Goal: Task Accomplishment & Management: Complete application form

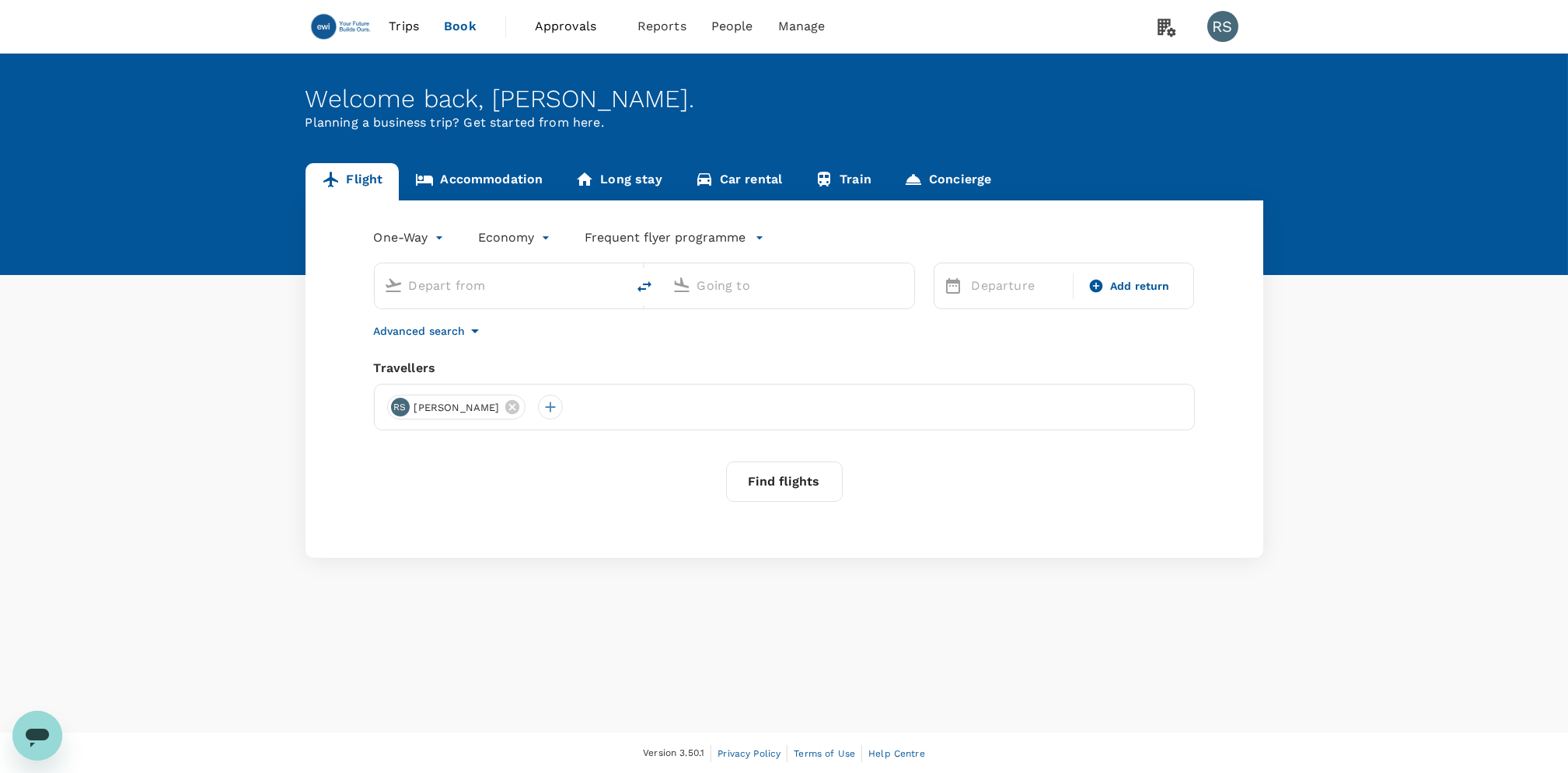
type input "Varna, Bulgaria (any)"
type input "Amsterdam Schiphol (AMS)"
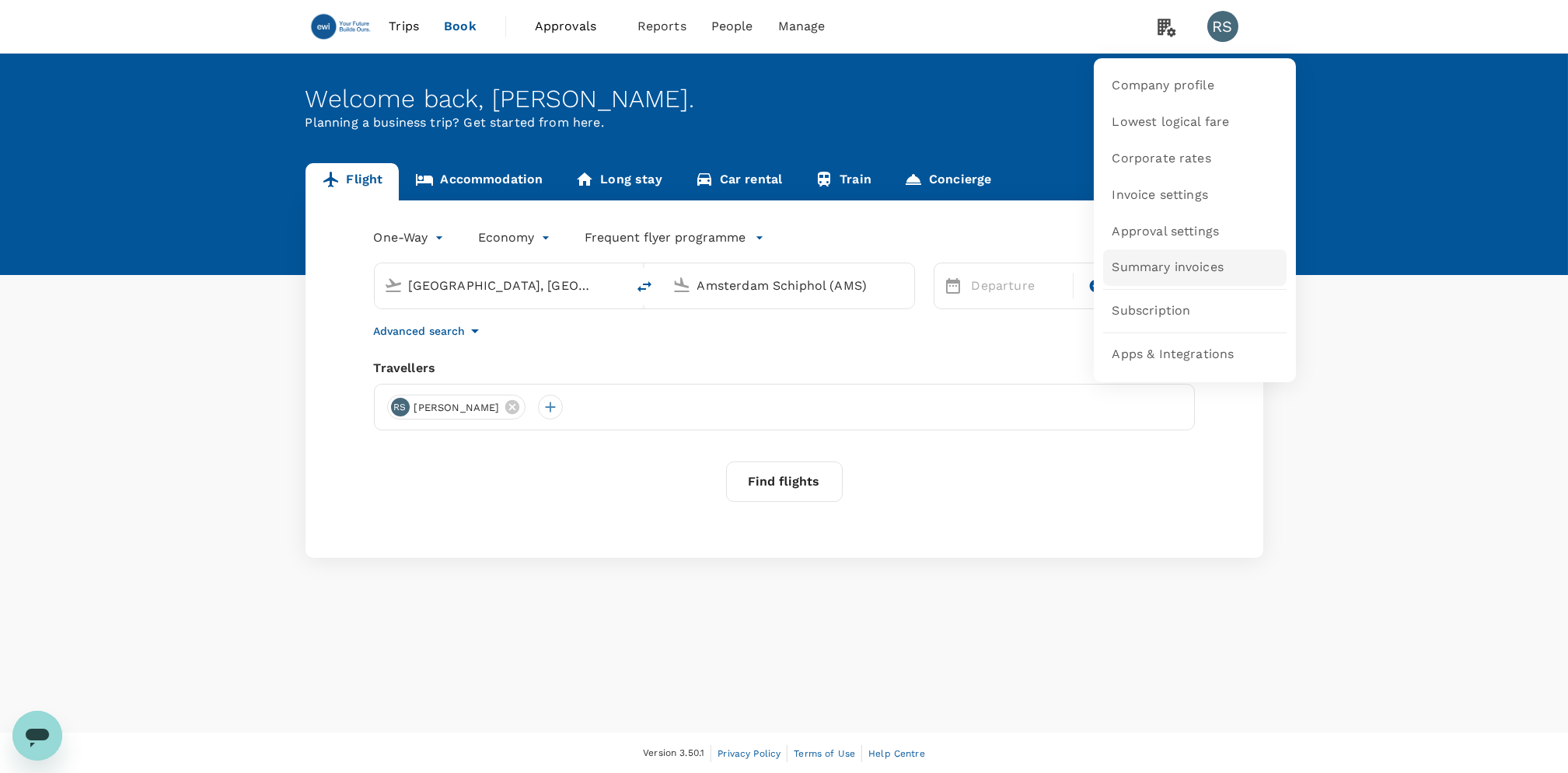
click at [1149, 270] on span "Summary invoices" at bounding box center [1168, 268] width 111 height 18
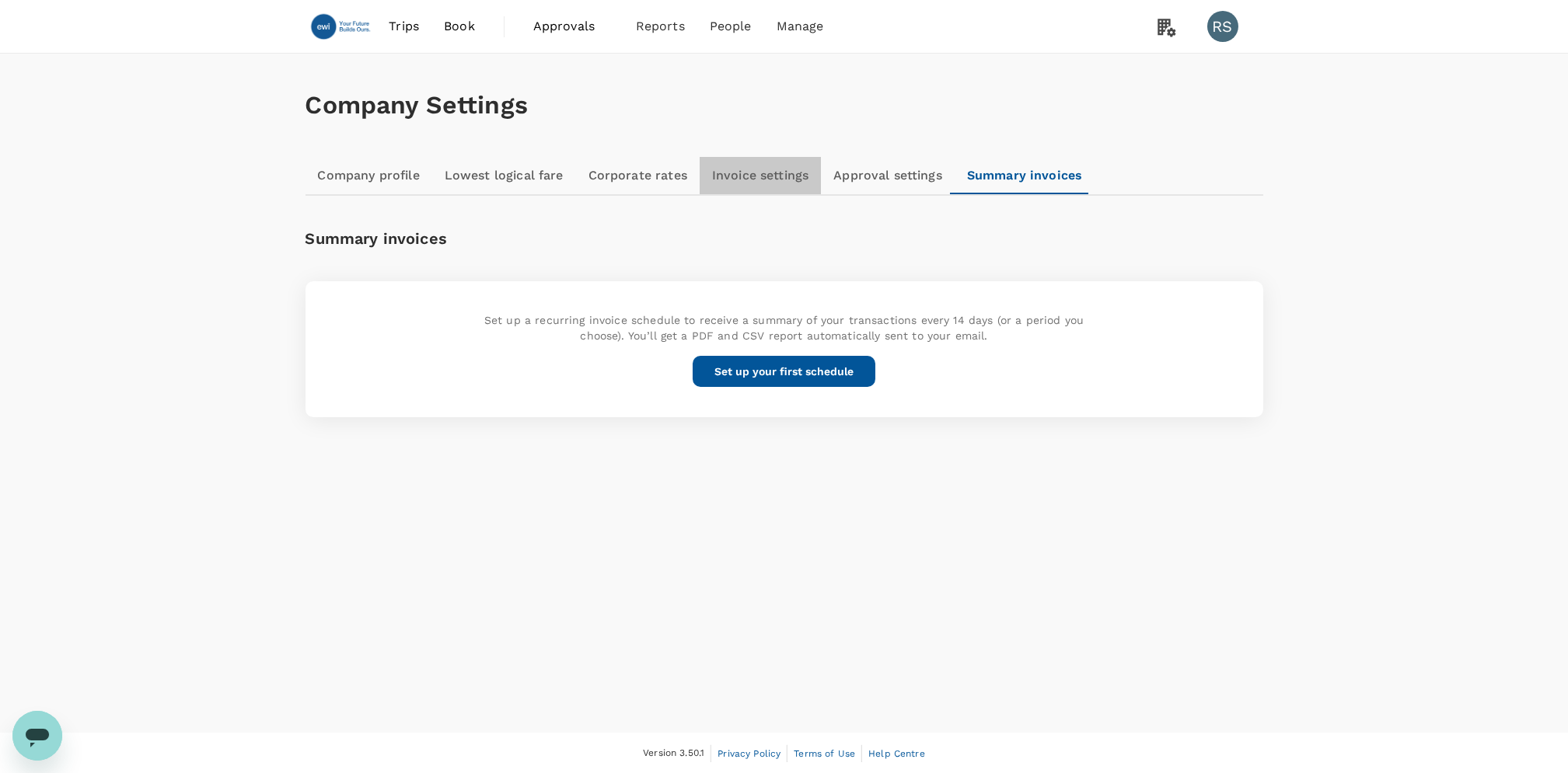
click at [736, 180] on link "Invoice settings" at bounding box center [760, 176] width 122 height 38
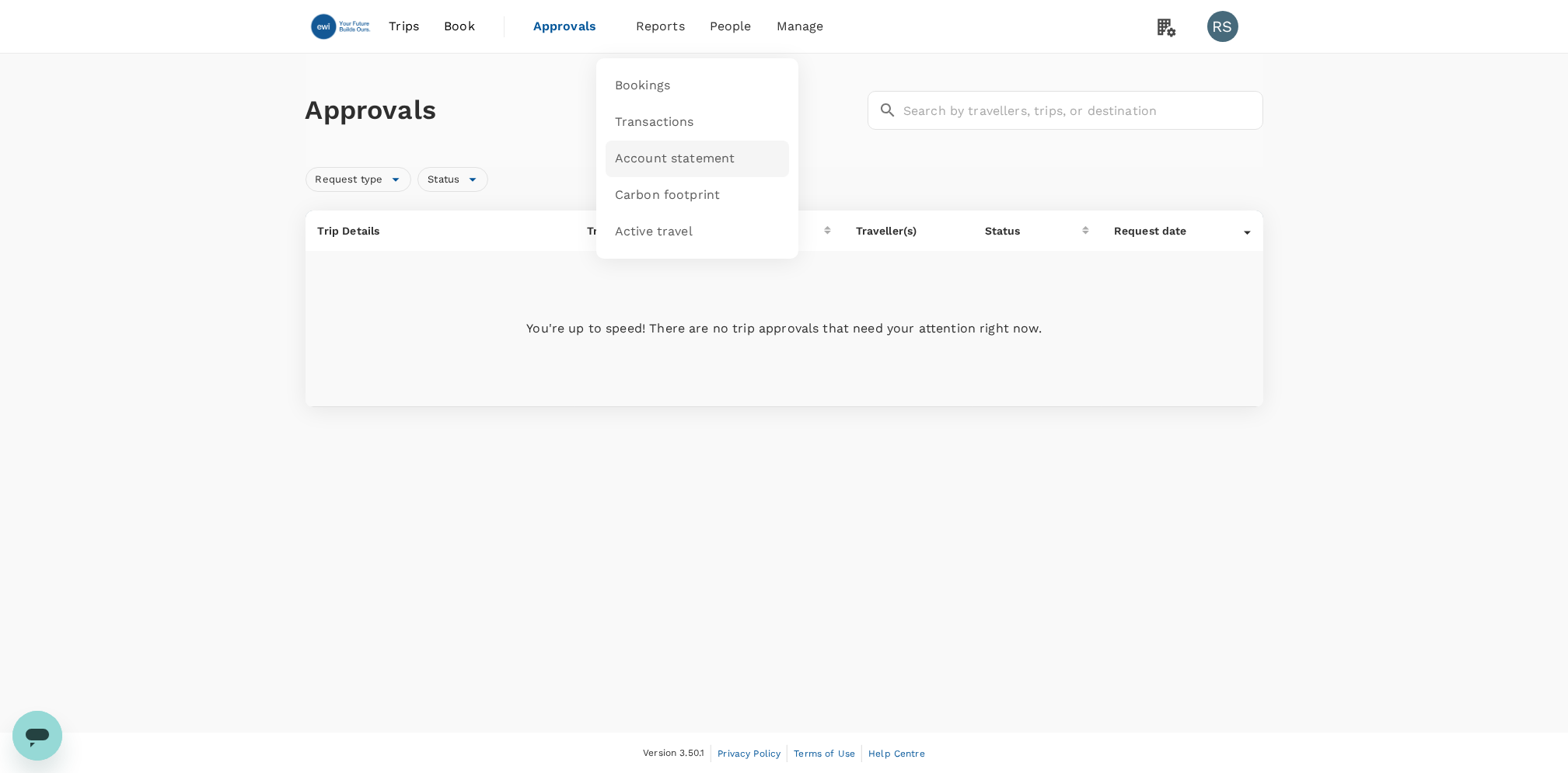
click at [650, 161] on span "Account statement" at bounding box center [675, 159] width 121 height 18
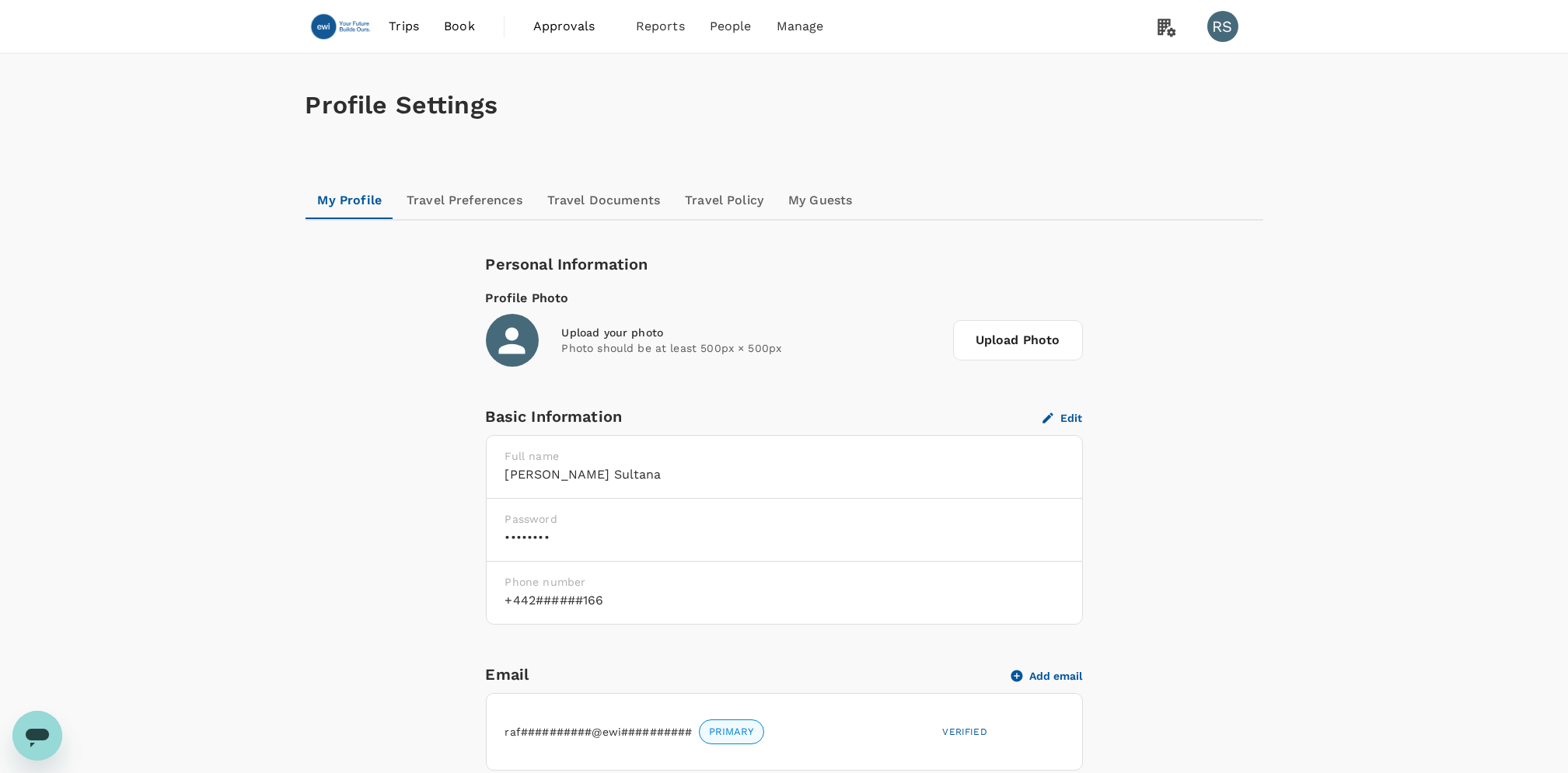
click at [471, 204] on link "Travel Preferences" at bounding box center [464, 201] width 141 height 38
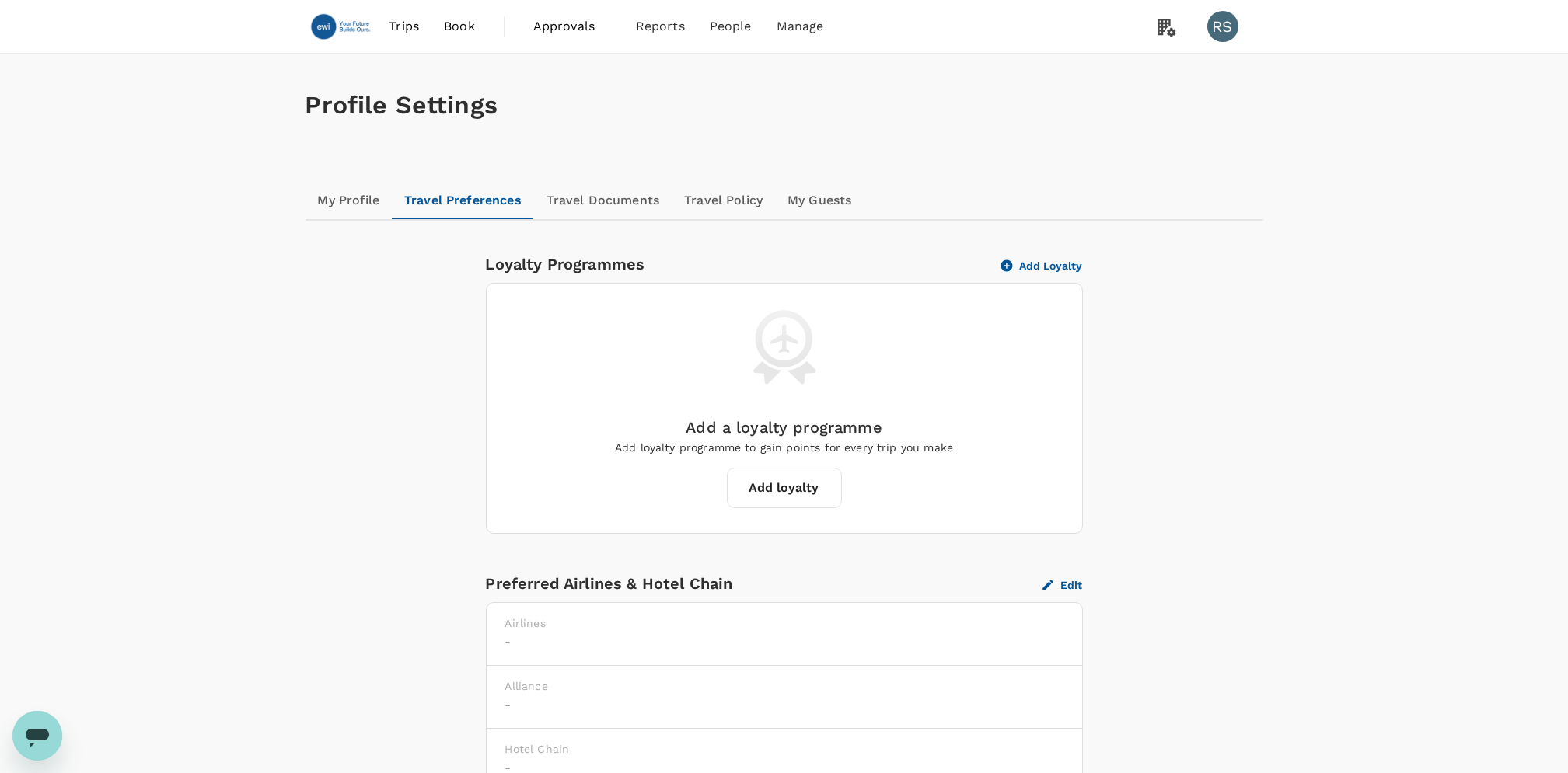
click at [810, 201] on link "My Guests" at bounding box center [820, 201] width 89 height 38
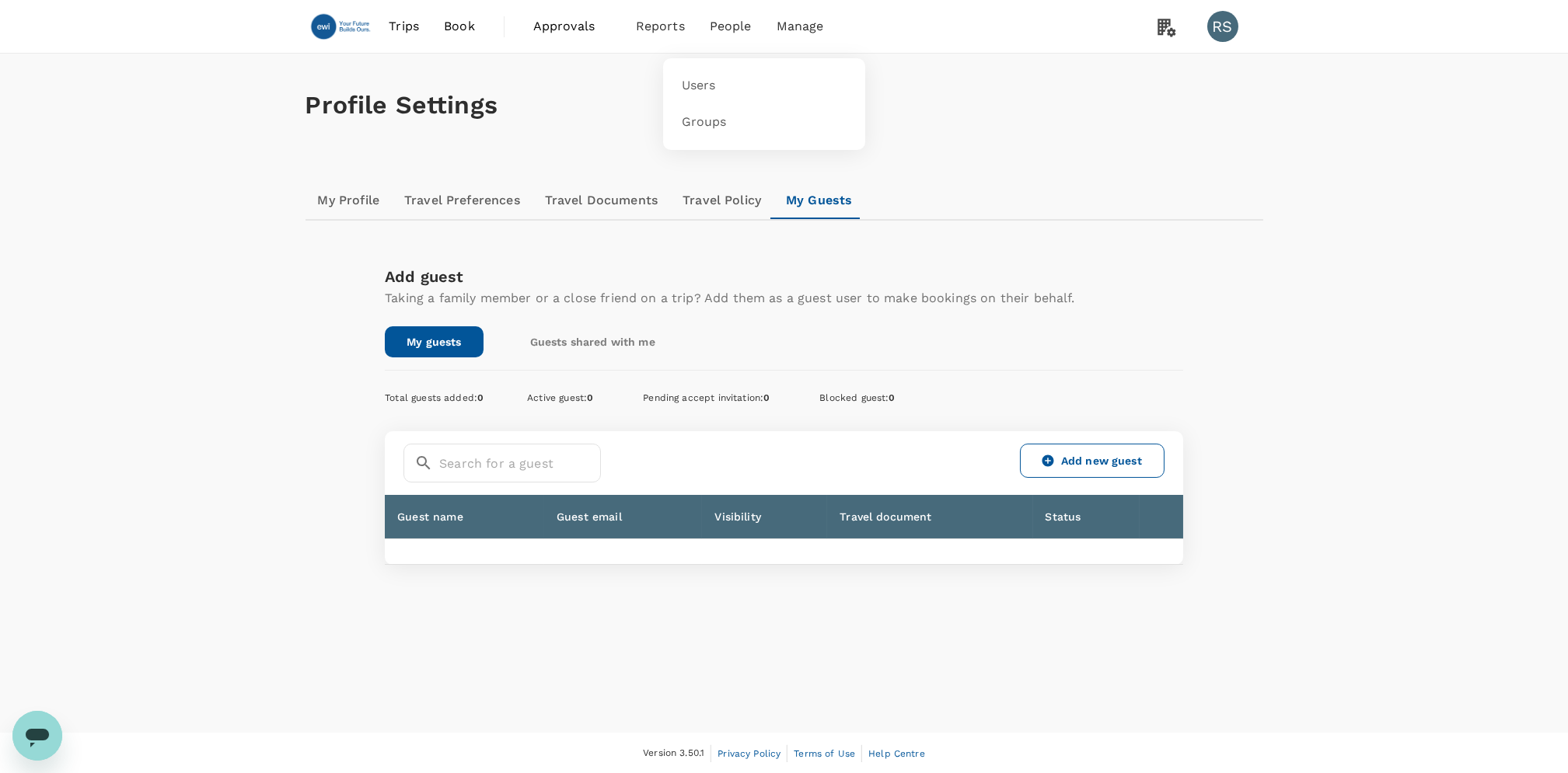
click at [727, 29] on span "People" at bounding box center [731, 26] width 42 height 19
click at [713, 86] on span "Users" at bounding box center [699, 86] width 35 height 18
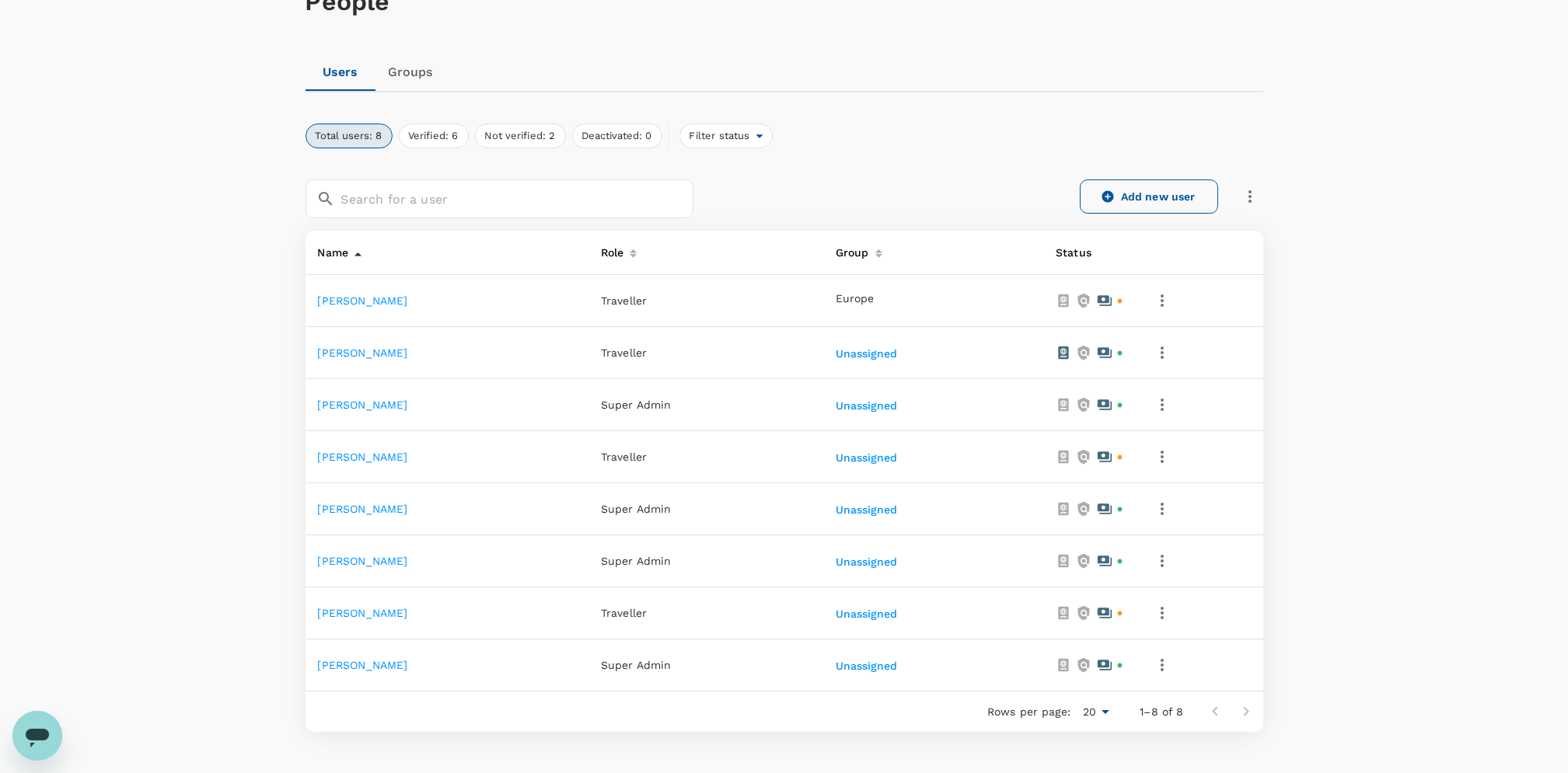
scroll to position [203, 0]
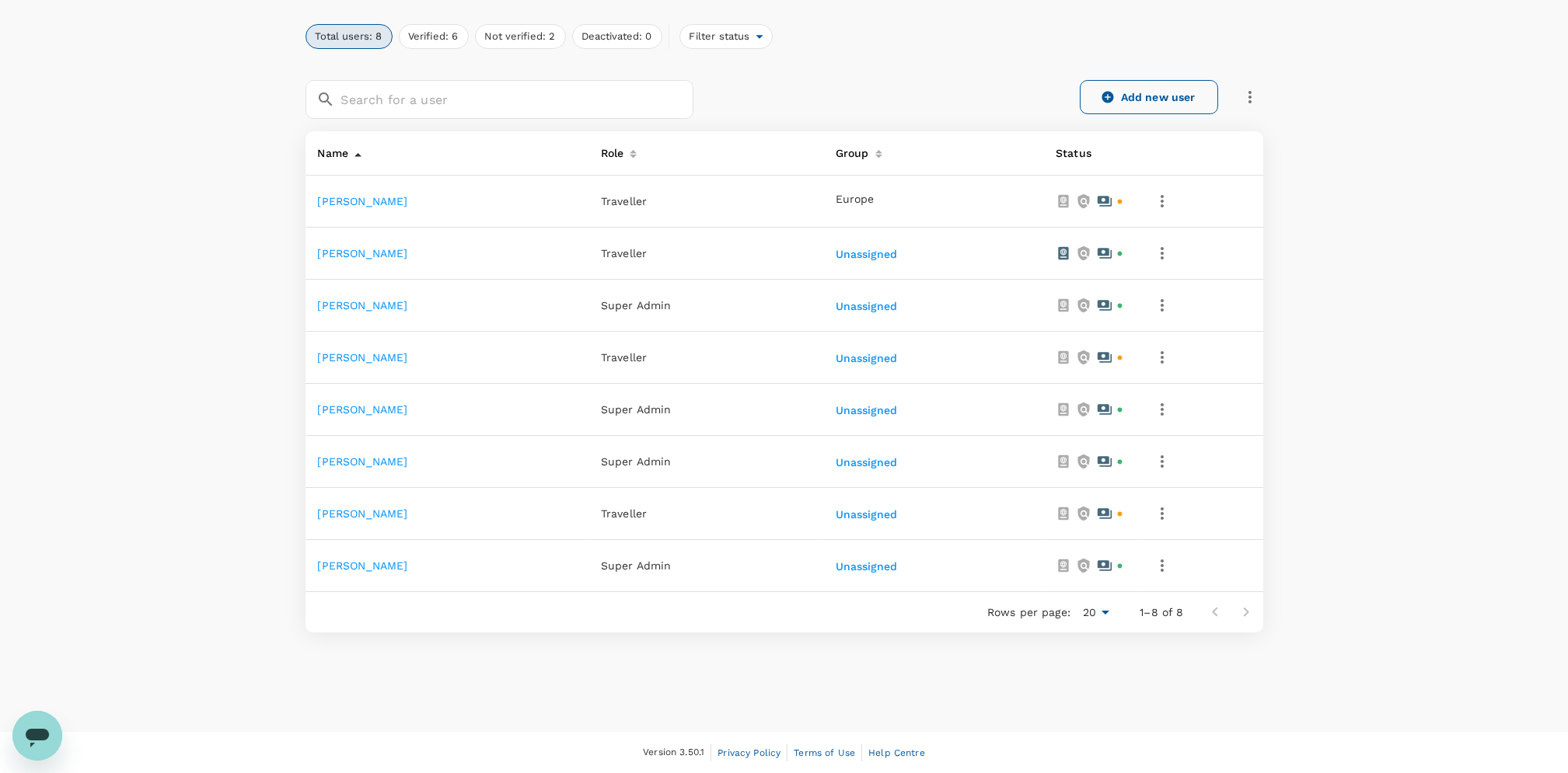
click at [1145, 98] on link "Add new user" at bounding box center [1149, 97] width 139 height 35
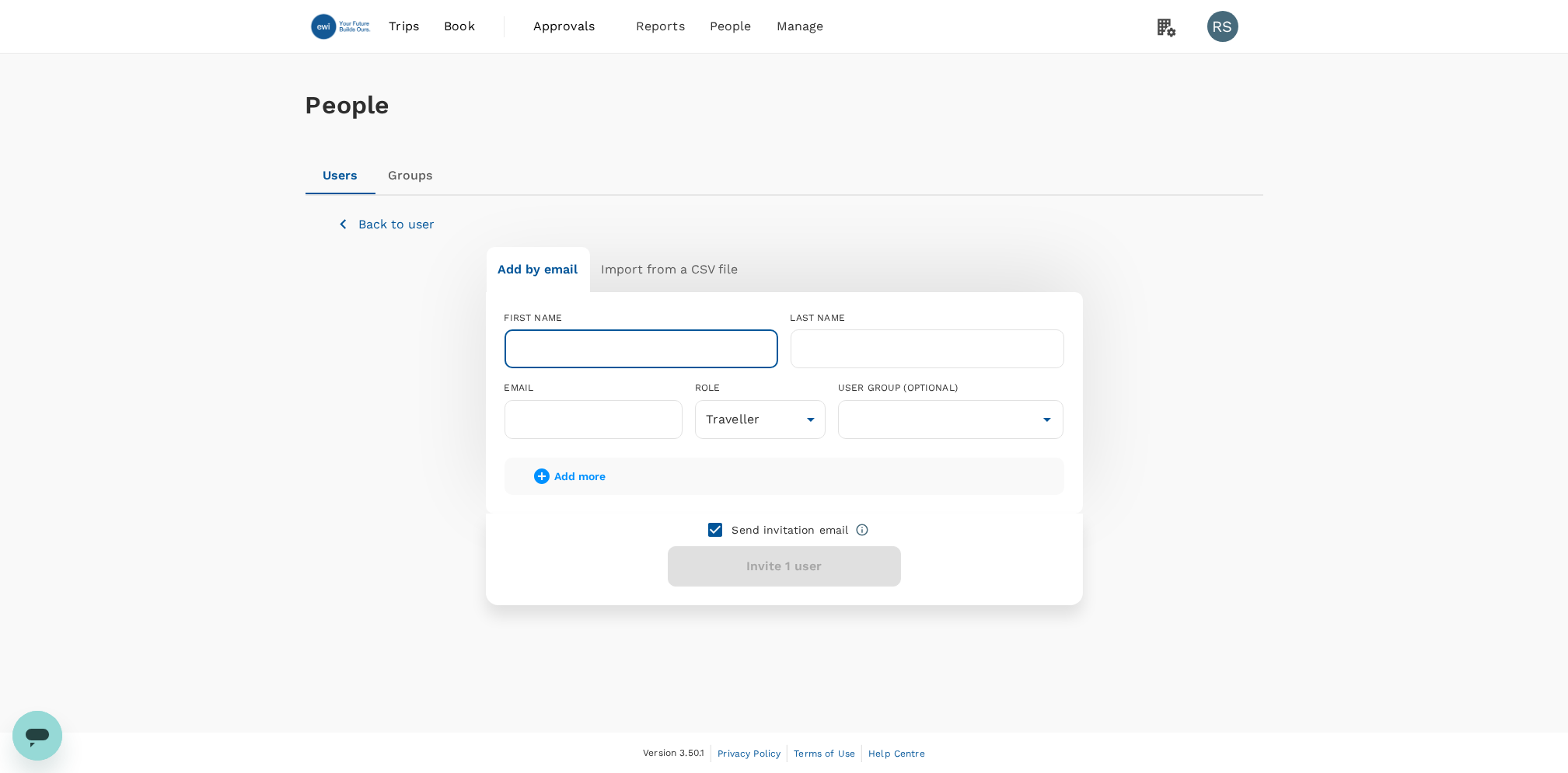
click at [728, 360] on input "text" at bounding box center [641, 348] width 273 height 39
type input "Shahid"
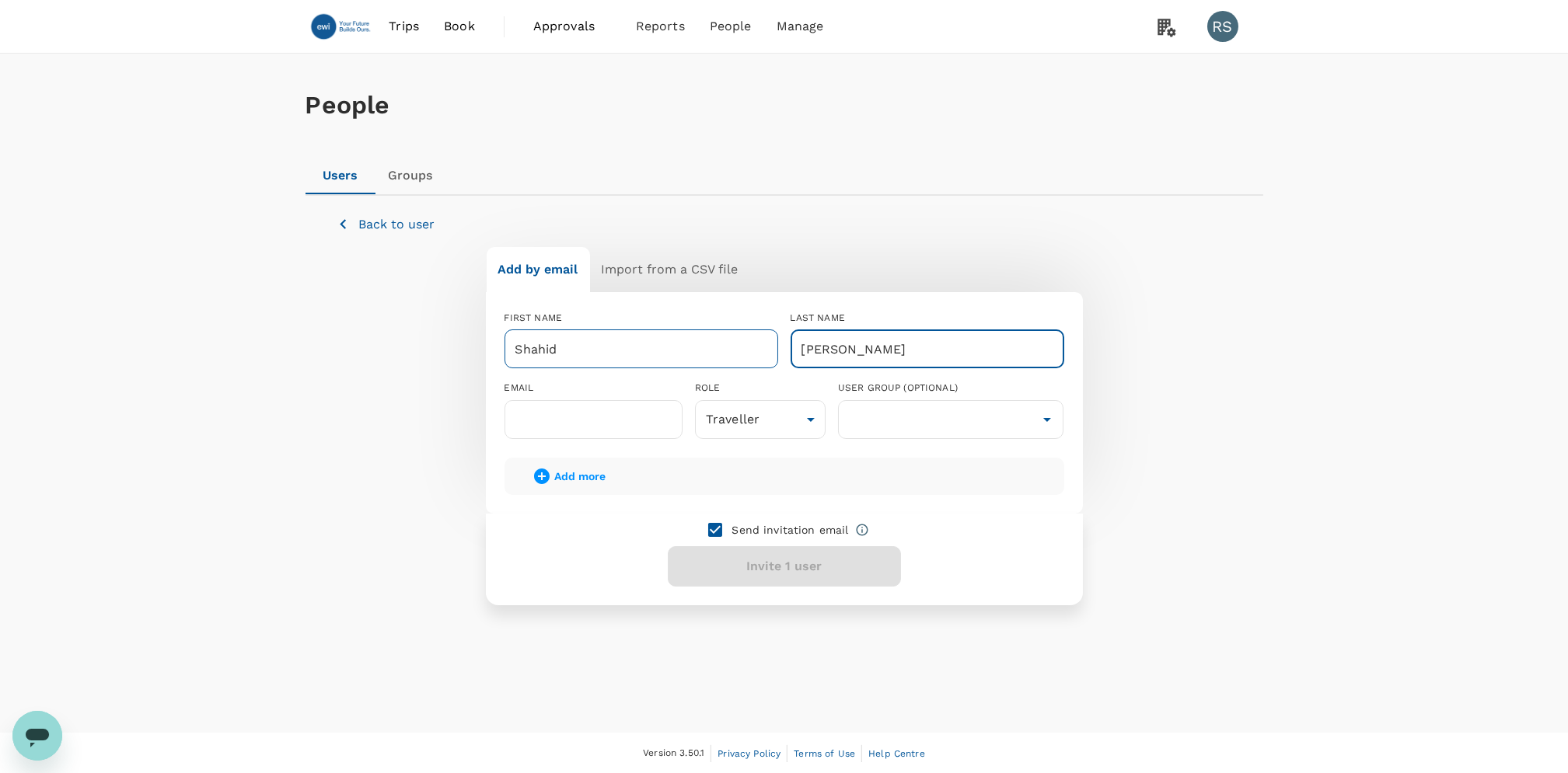
type input "[PERSON_NAME]"
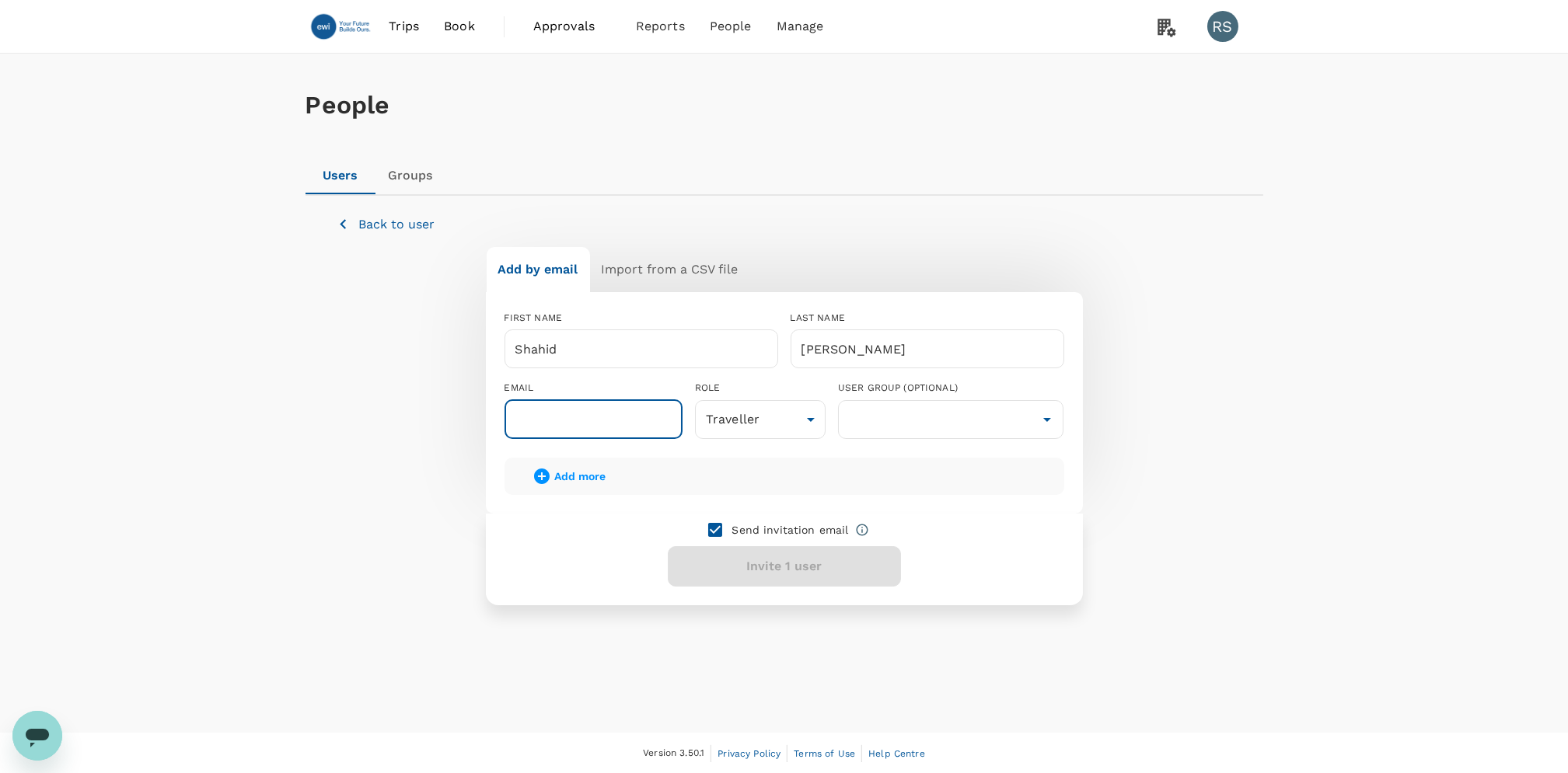
paste input "[PERSON_NAME] <[PERSON_NAME][EMAIL_ADDRESS][DOMAIN_NAME]>"
type input "[PERSON_NAME][EMAIL_ADDRESS][DOMAIN_NAME]"
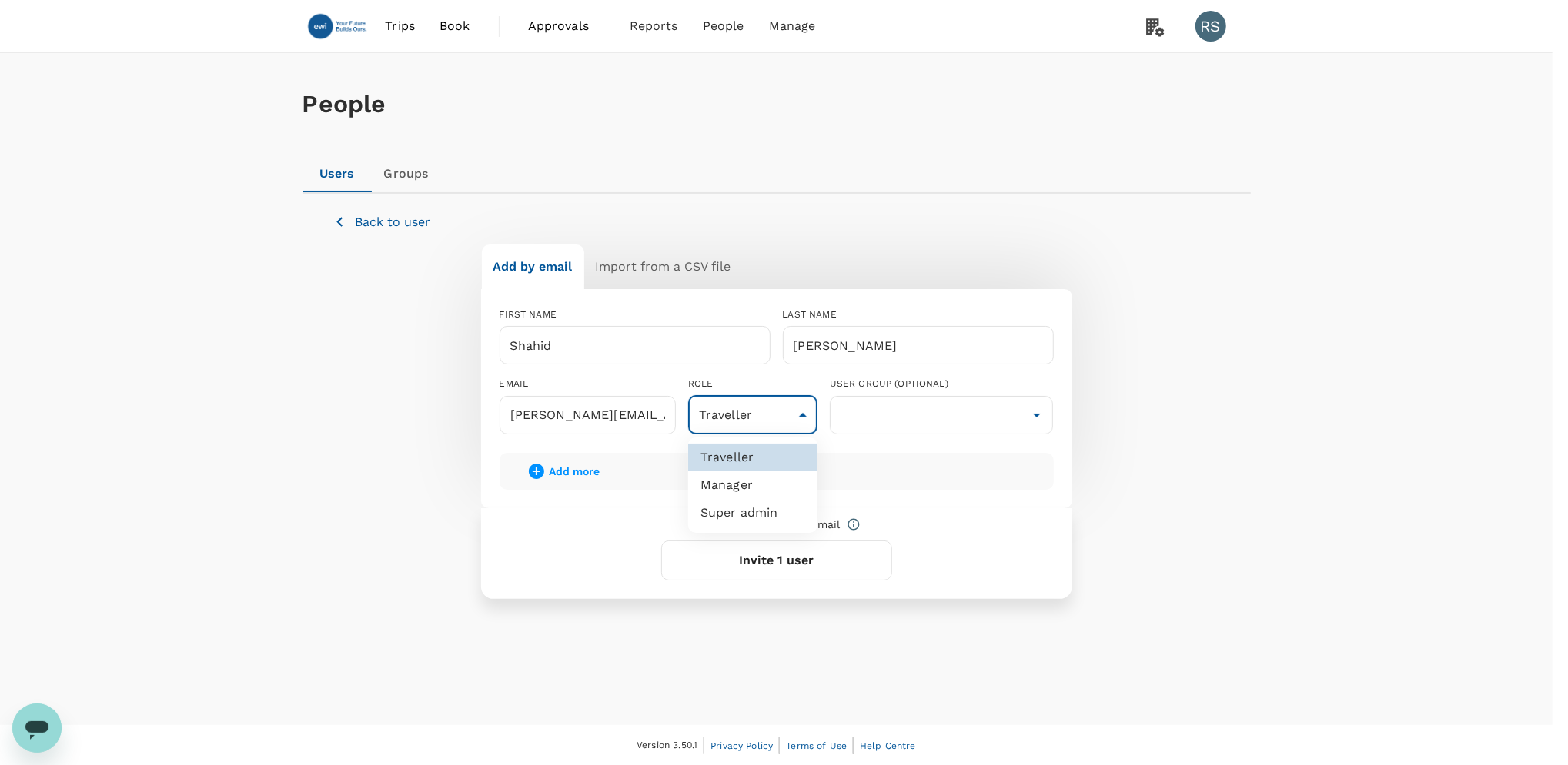
click at [791, 412] on body "Trips Book Approvals 0 Reports People Manage RS People Users Groups Back to use…" at bounding box center [784, 383] width 1568 height 767
click at [742, 520] on li "Super admin" at bounding box center [753, 513] width 129 height 27
type input "super-admin"
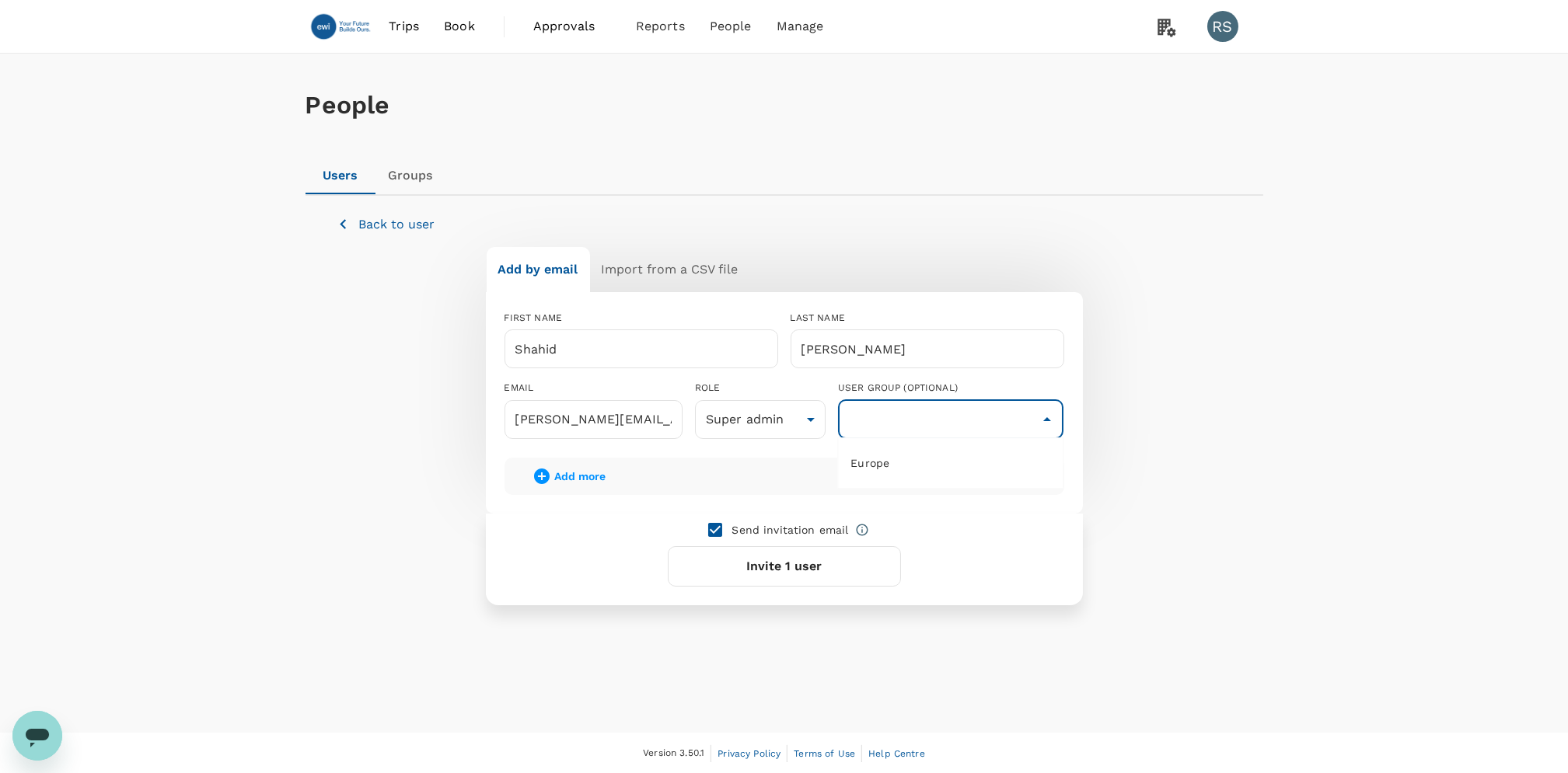
click at [919, 428] on input "text" at bounding box center [951, 420] width 219 height 30
click at [806, 575] on button "Invite 1 user" at bounding box center [785, 566] width 234 height 41
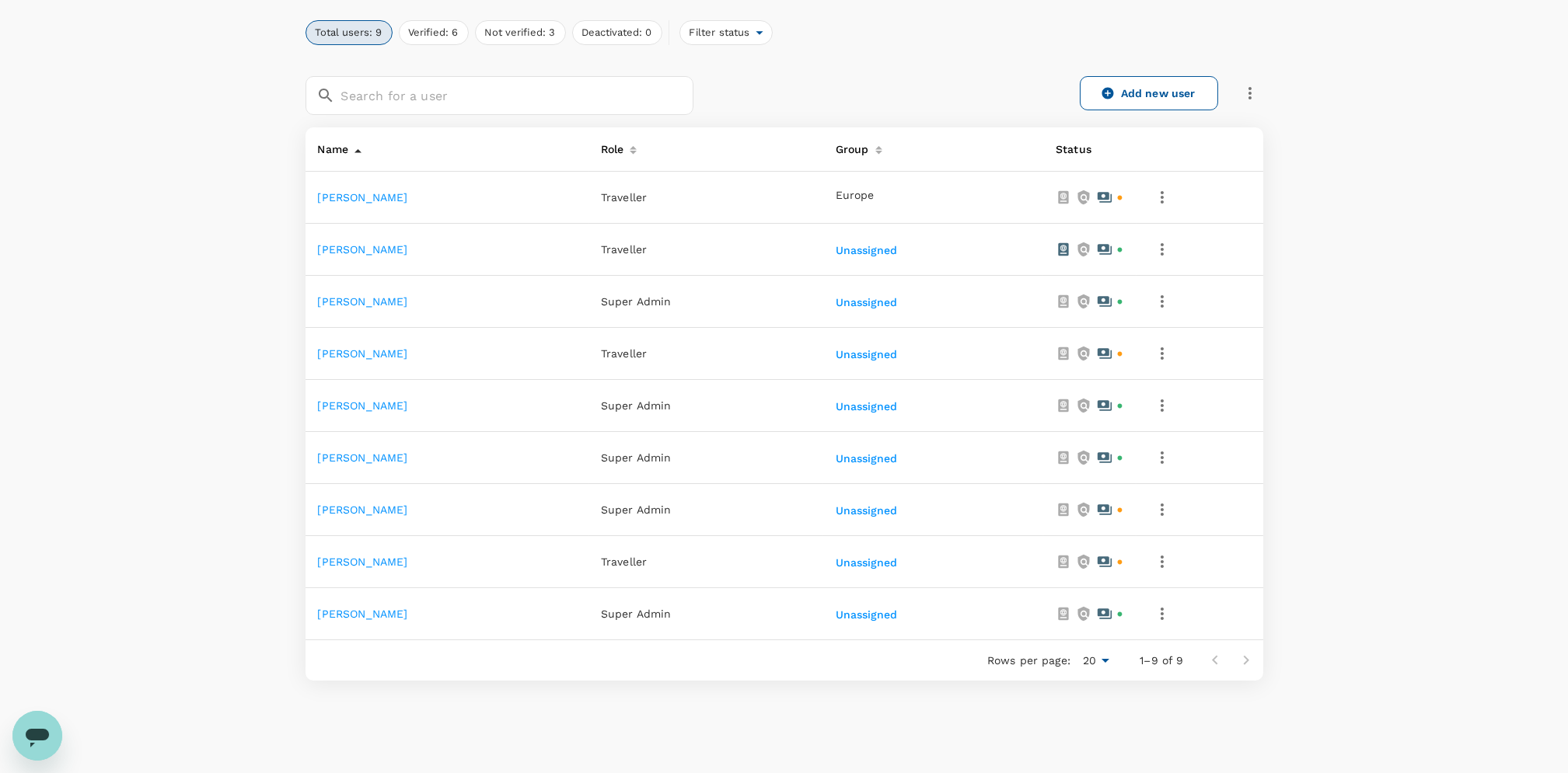
scroll to position [254, 0]
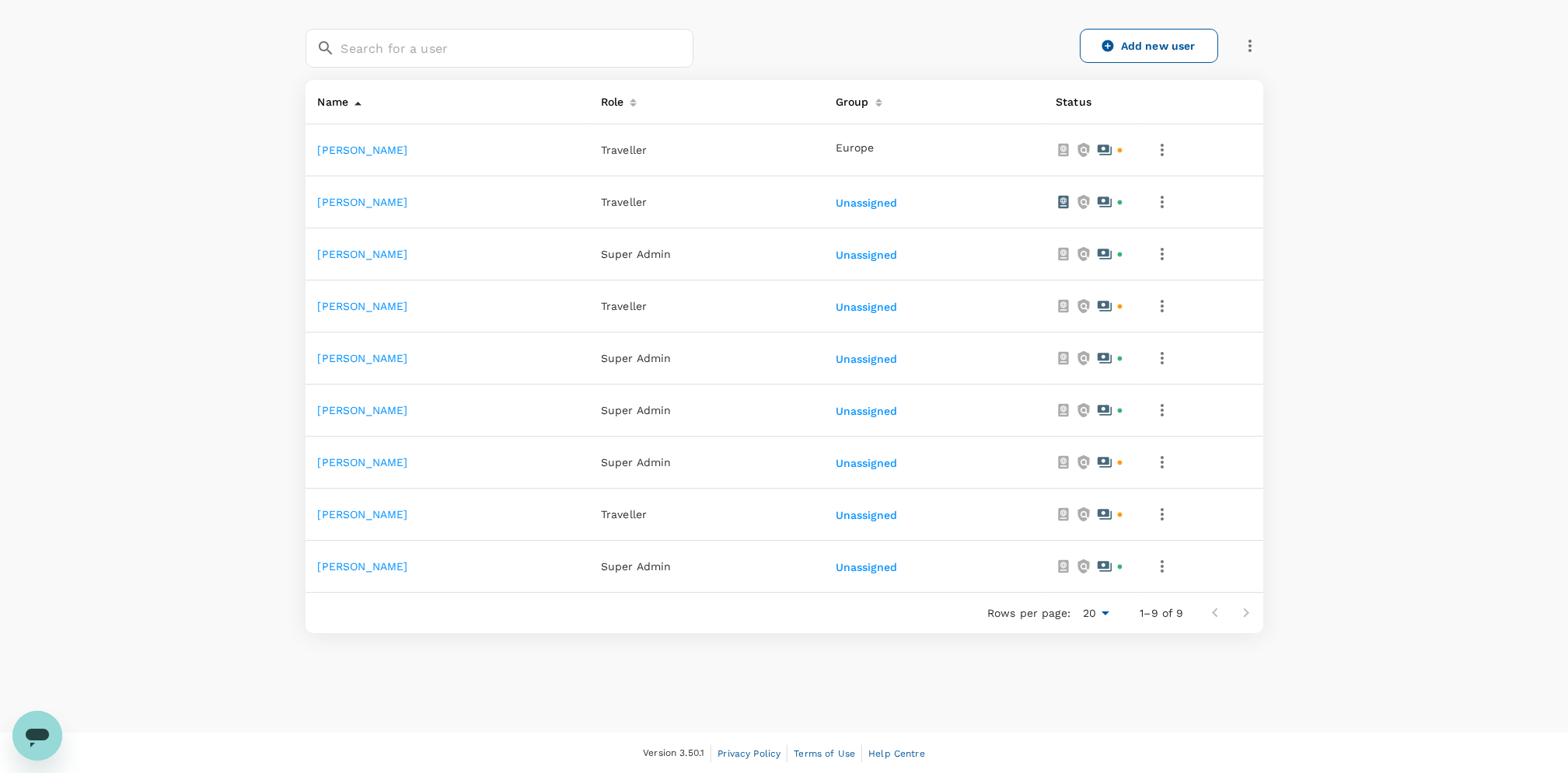
click at [1169, 464] on icon "button" at bounding box center [1162, 462] width 19 height 19
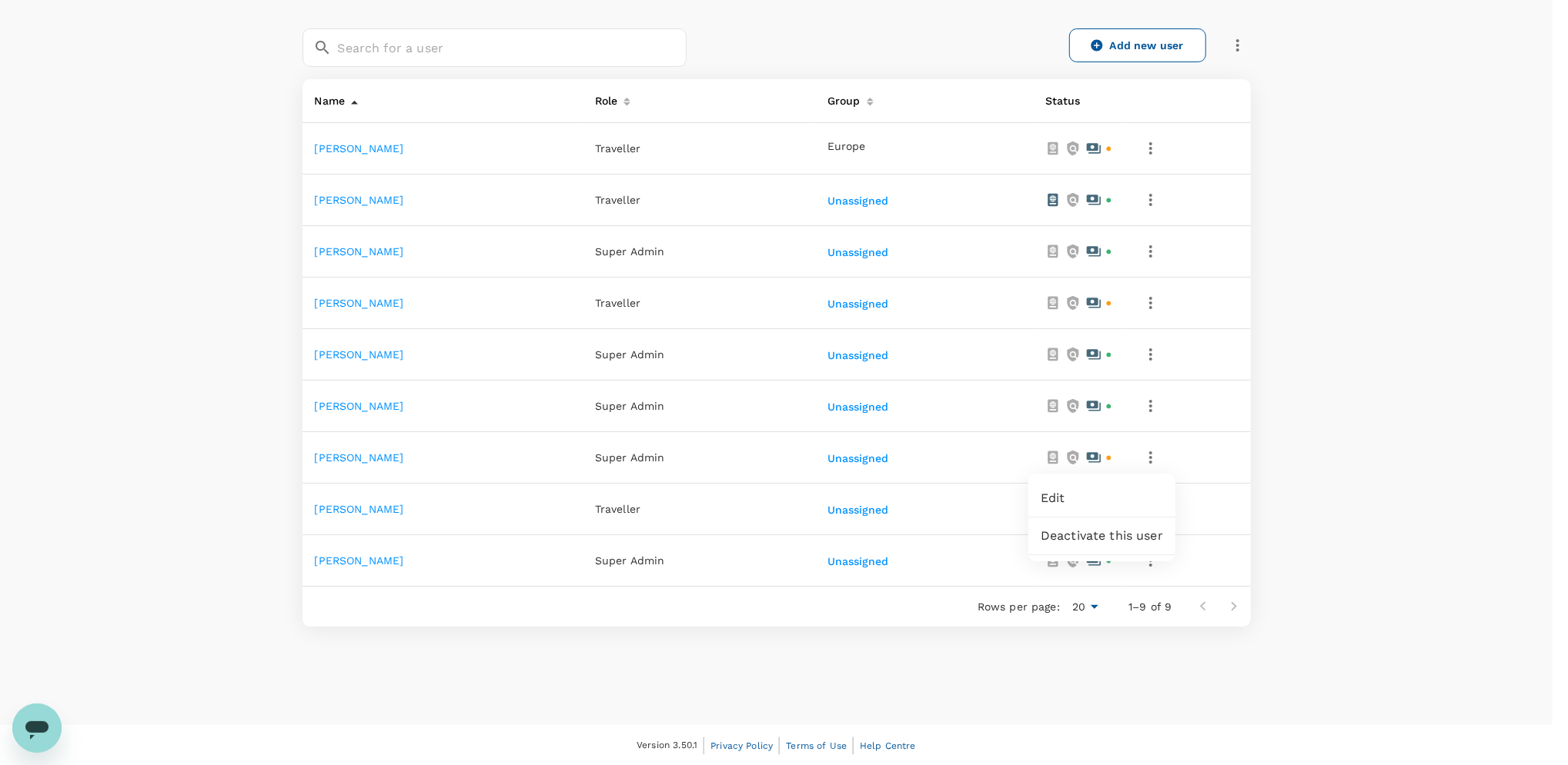
click at [1310, 464] on div at bounding box center [784, 382] width 1568 height 765
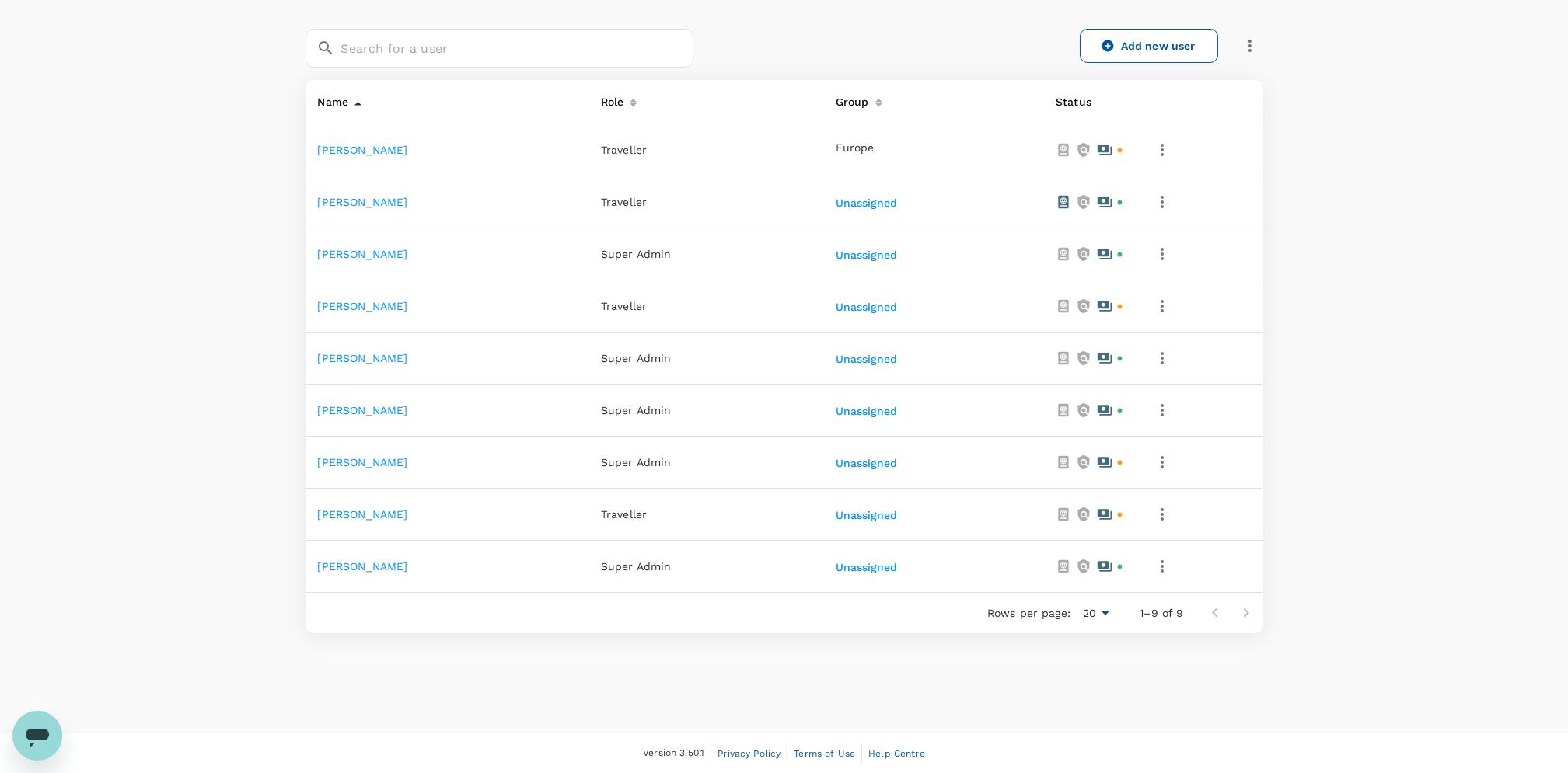
scroll to position [0, 0]
